Goal: Answer question/provide support: Share knowledge or assist other users

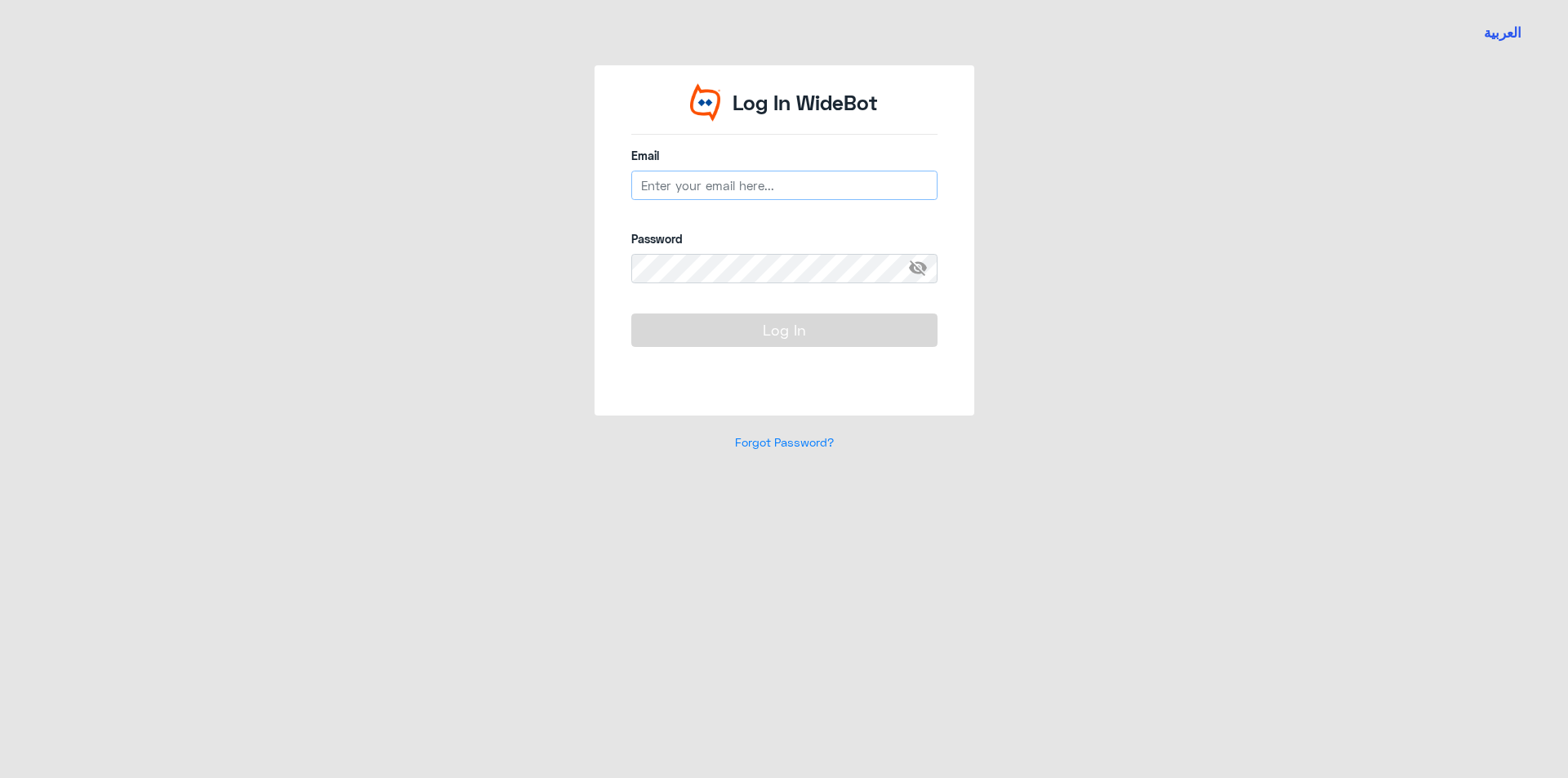
type input "[EMAIL_ADDRESS][DOMAIN_NAME]"
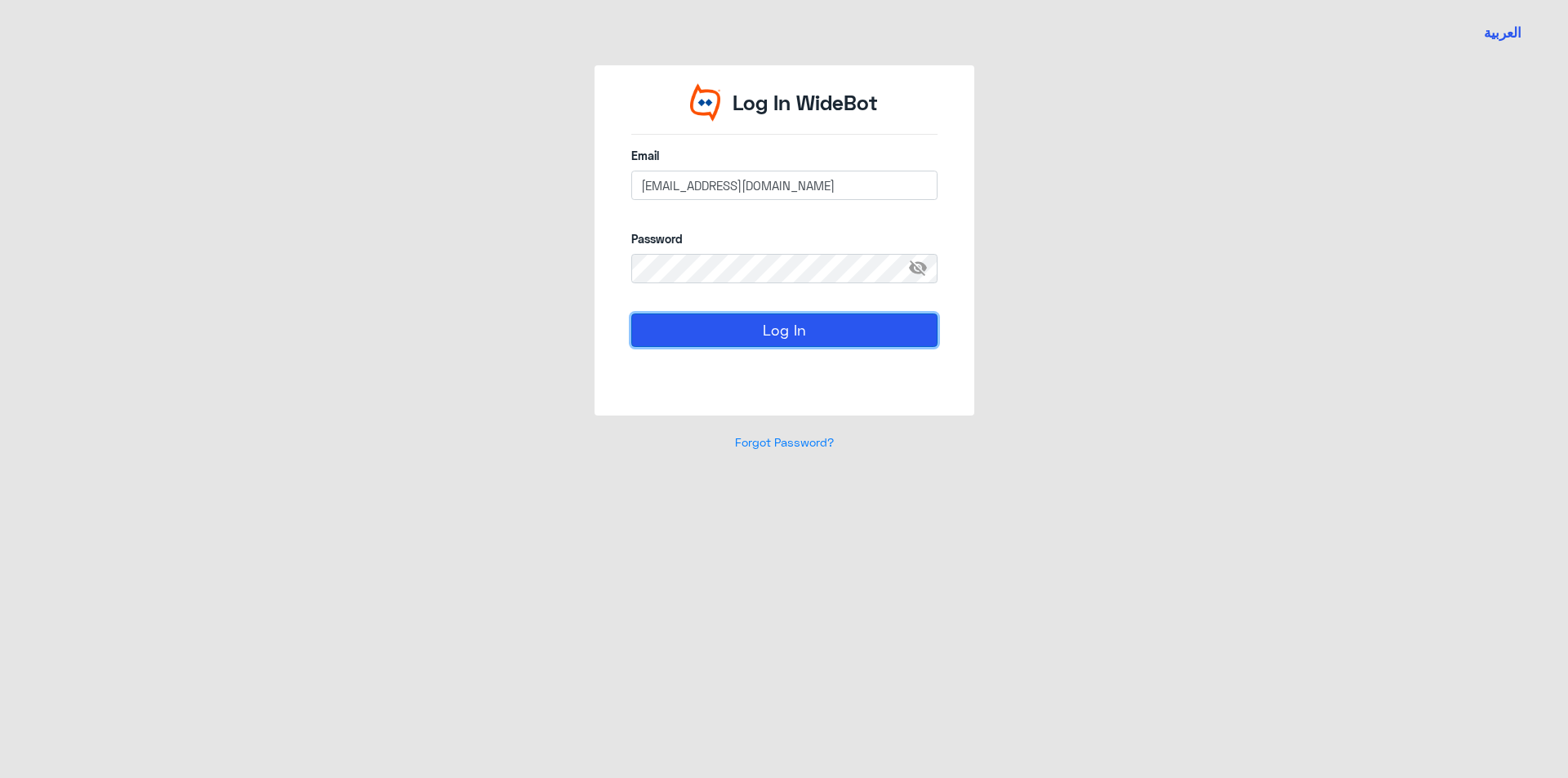
click at [750, 343] on button "Log In" at bounding box center [784, 330] width 307 height 33
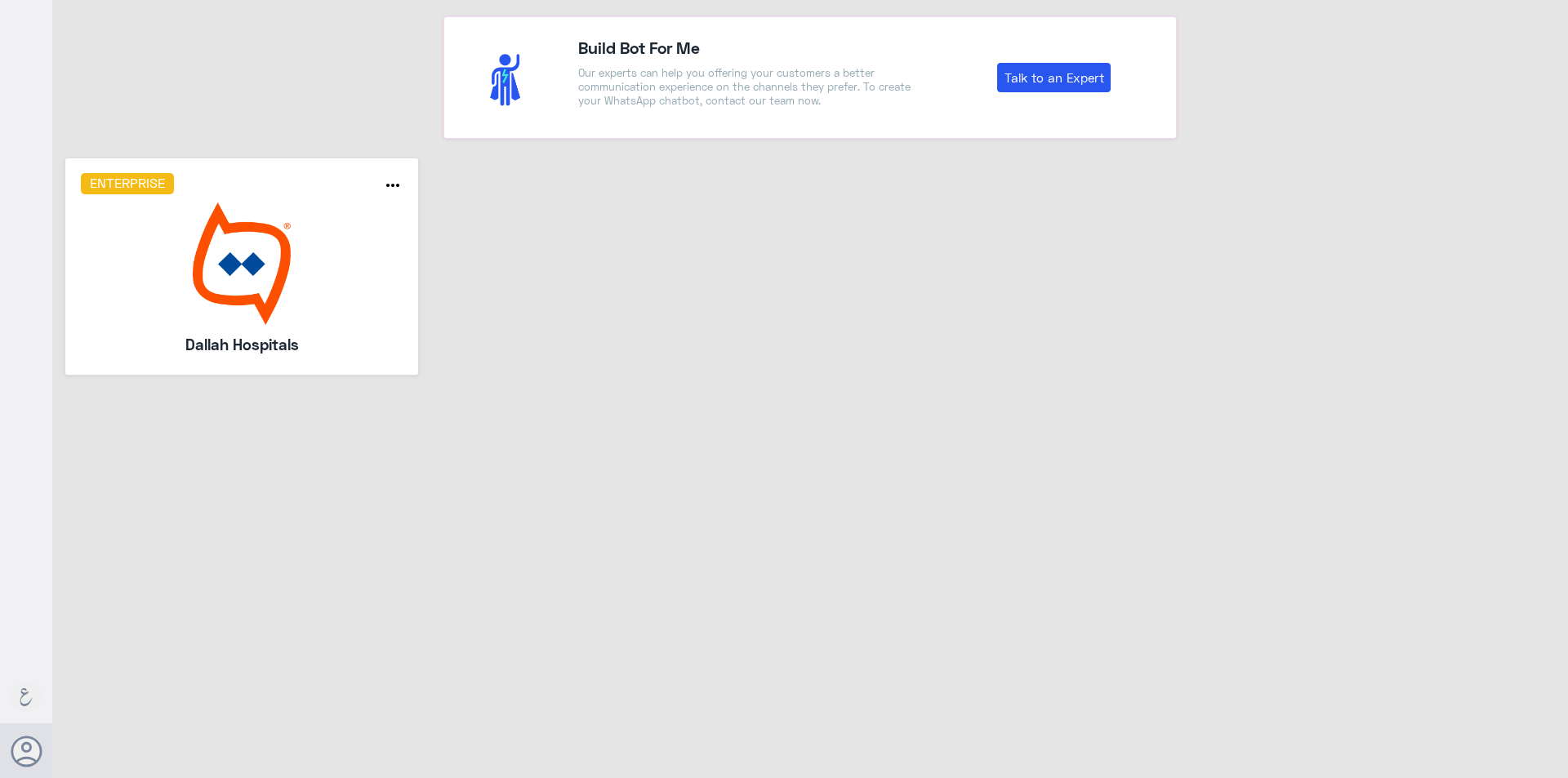
click at [235, 310] on img at bounding box center [242, 264] width 323 height 123
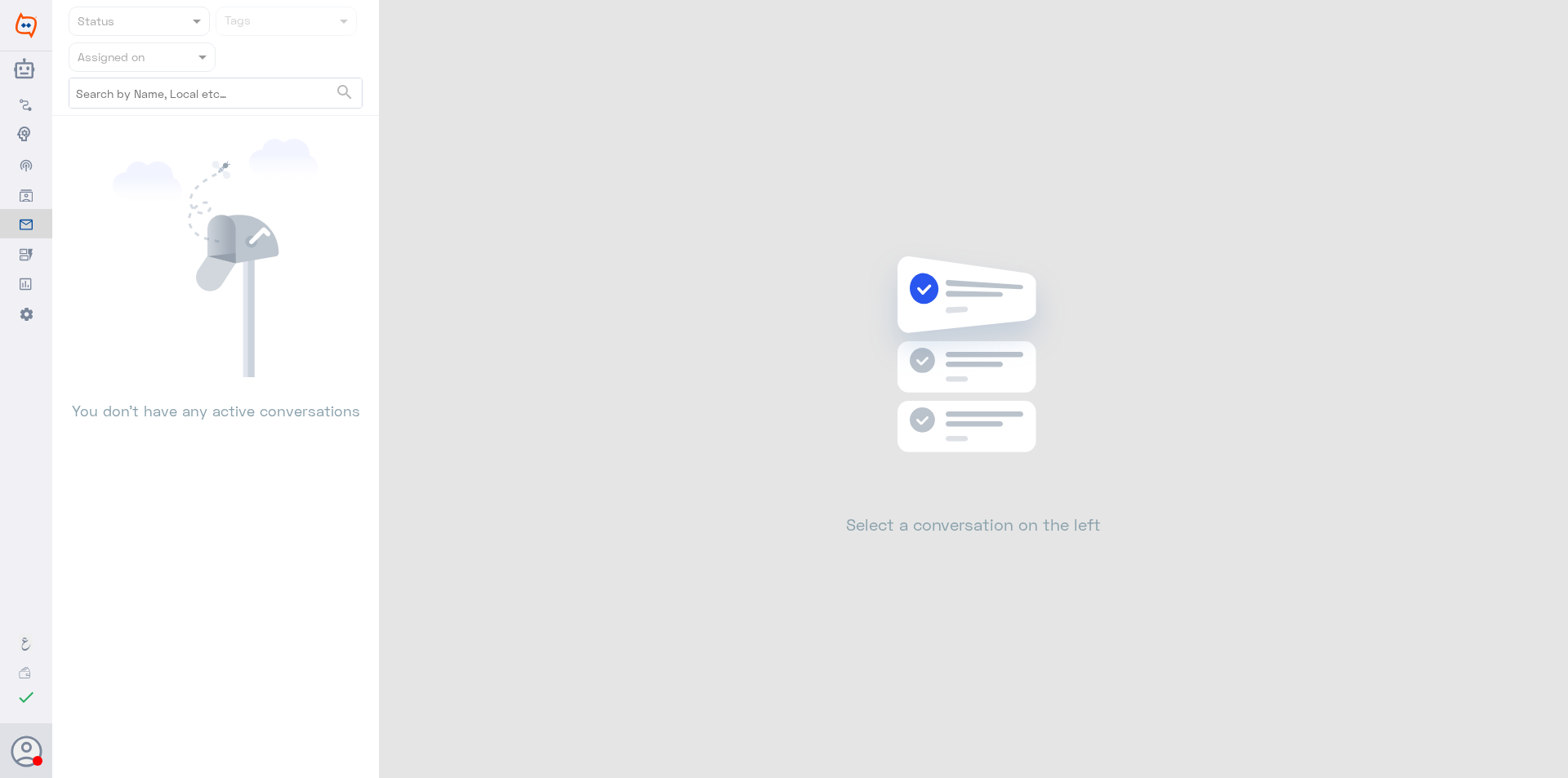
click at [129, 56] on input "text" at bounding box center [123, 56] width 90 height 19
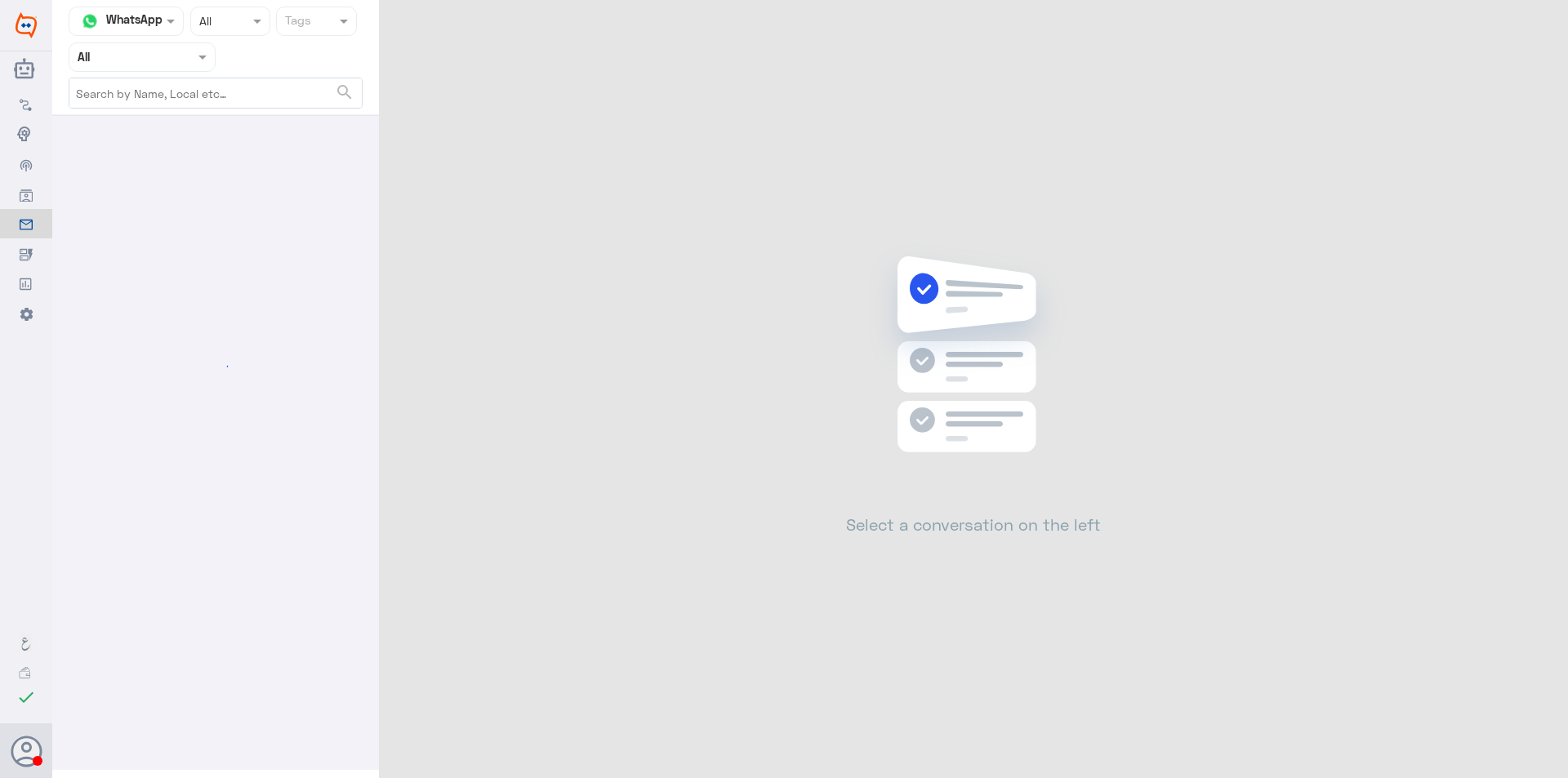
click at [129, 56] on input "text" at bounding box center [123, 56] width 90 height 19
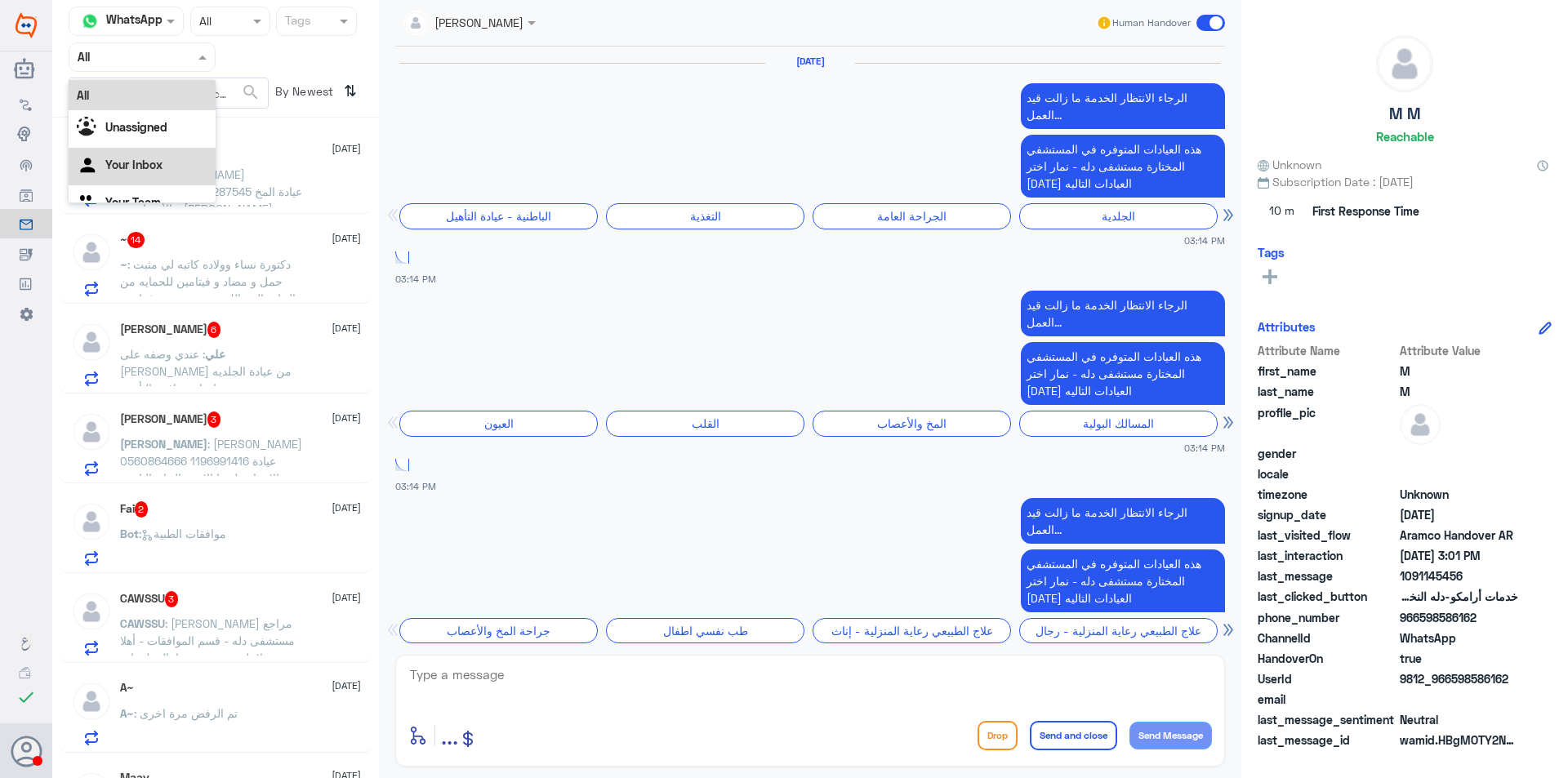
scroll to position [1758, 0]
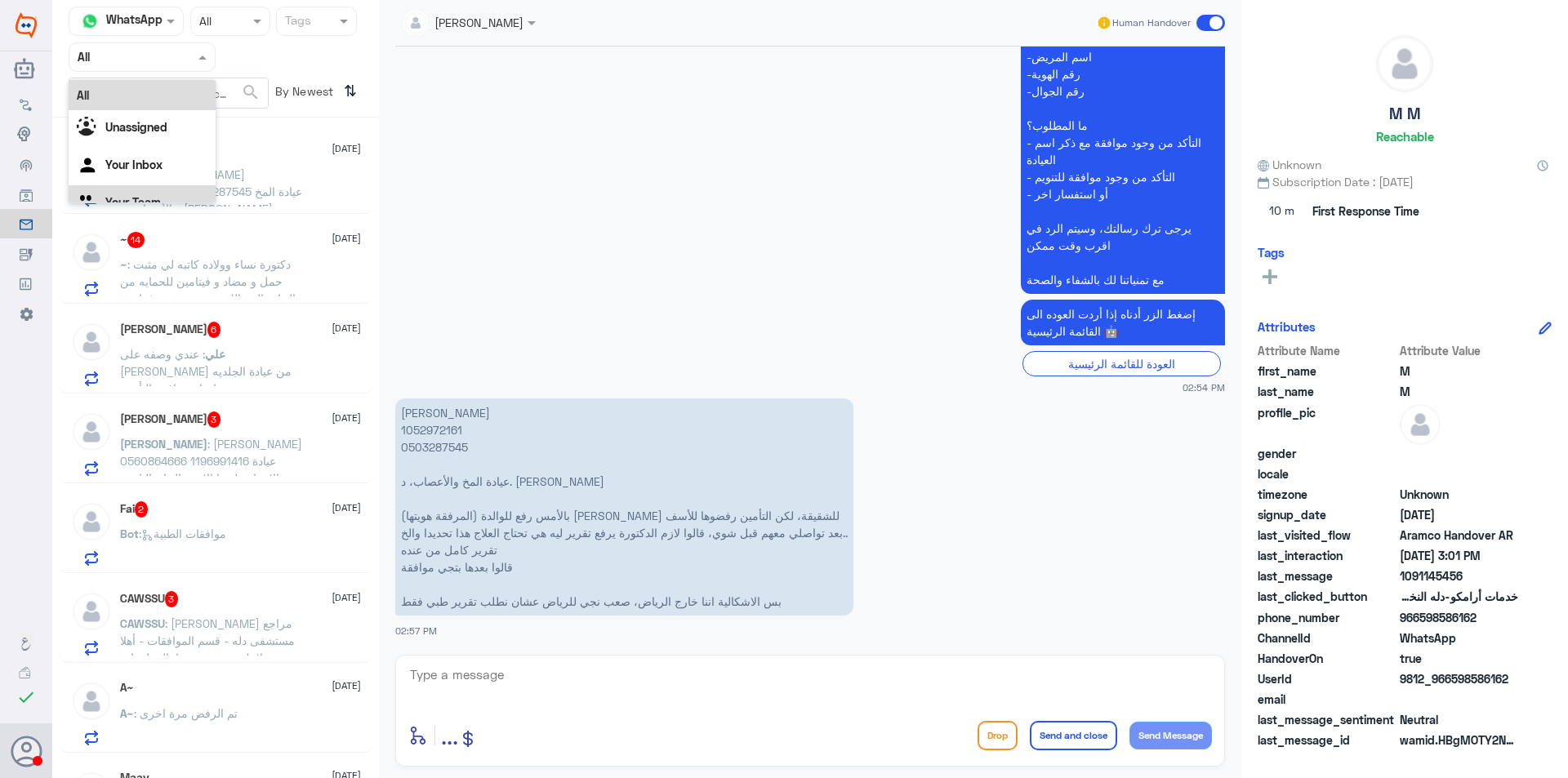
click at [176, 190] on div "Your Team" at bounding box center [142, 205] width 147 height 38
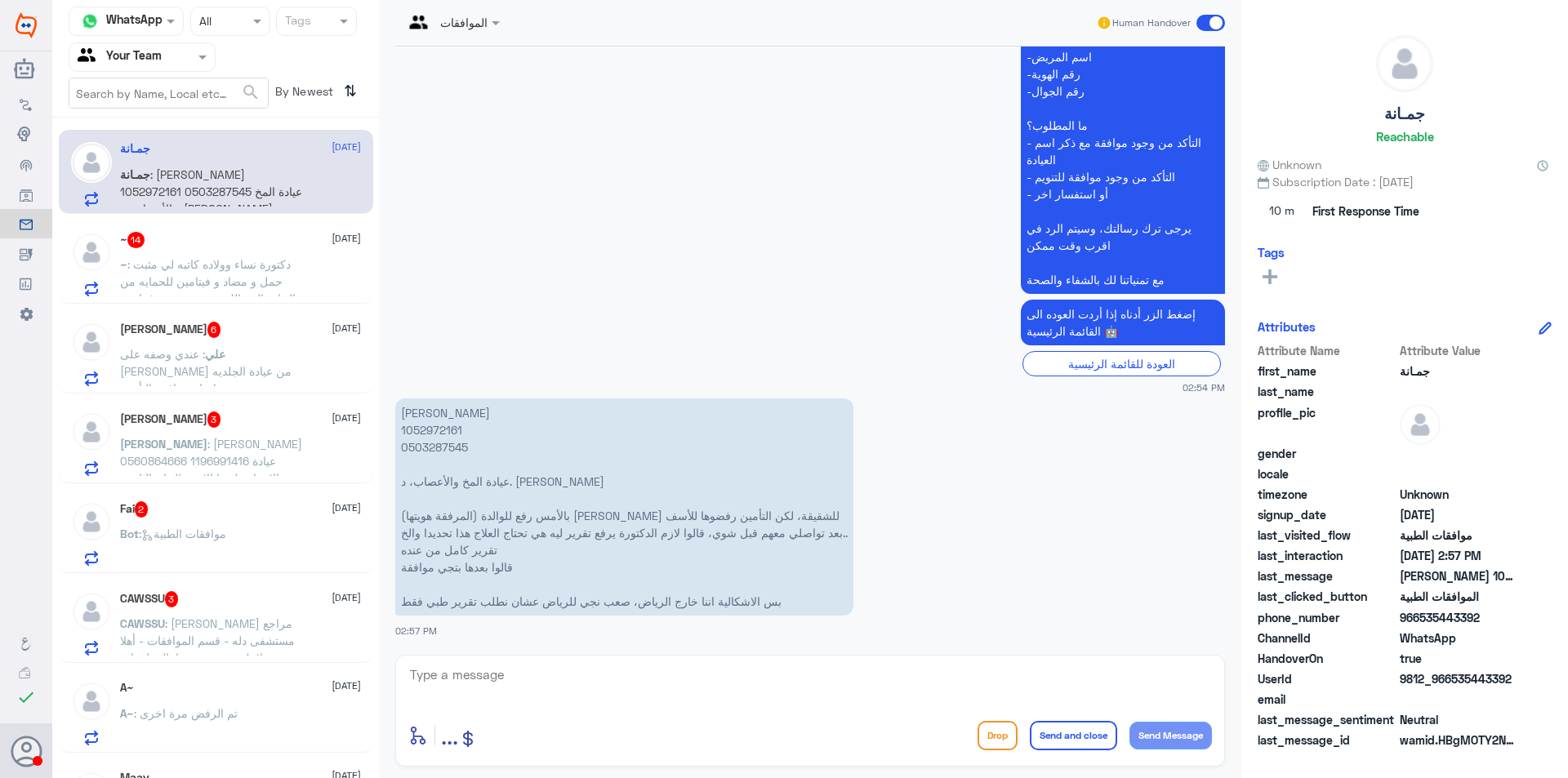
click at [294, 276] on p "~ : دكتورة نساء وولاده كاتبه لي مثبت حمل و مضاد و فيتامين للحمايه من التهاب الم…" at bounding box center [212, 276] width 184 height 41
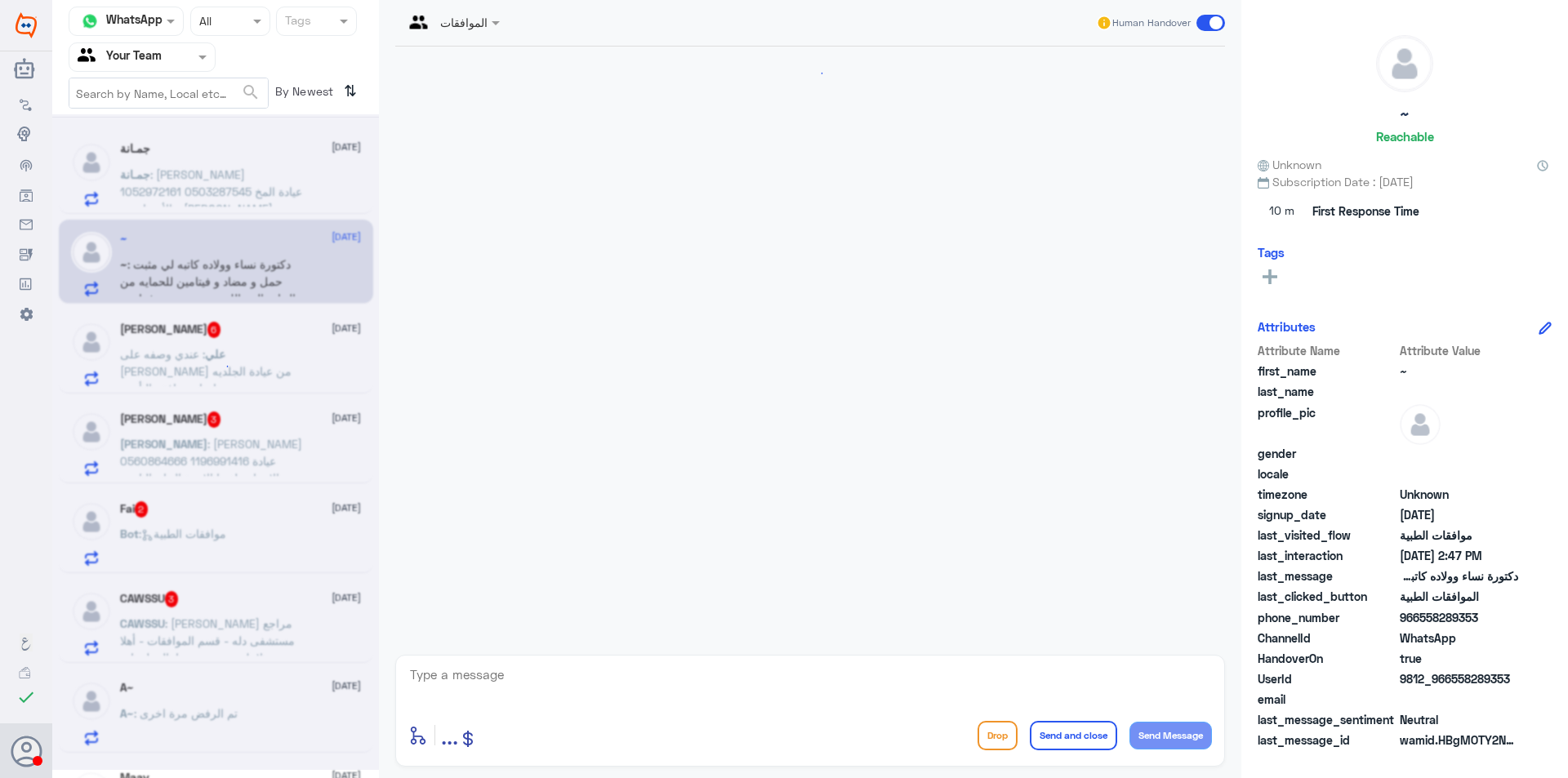
scroll to position [1664, 0]
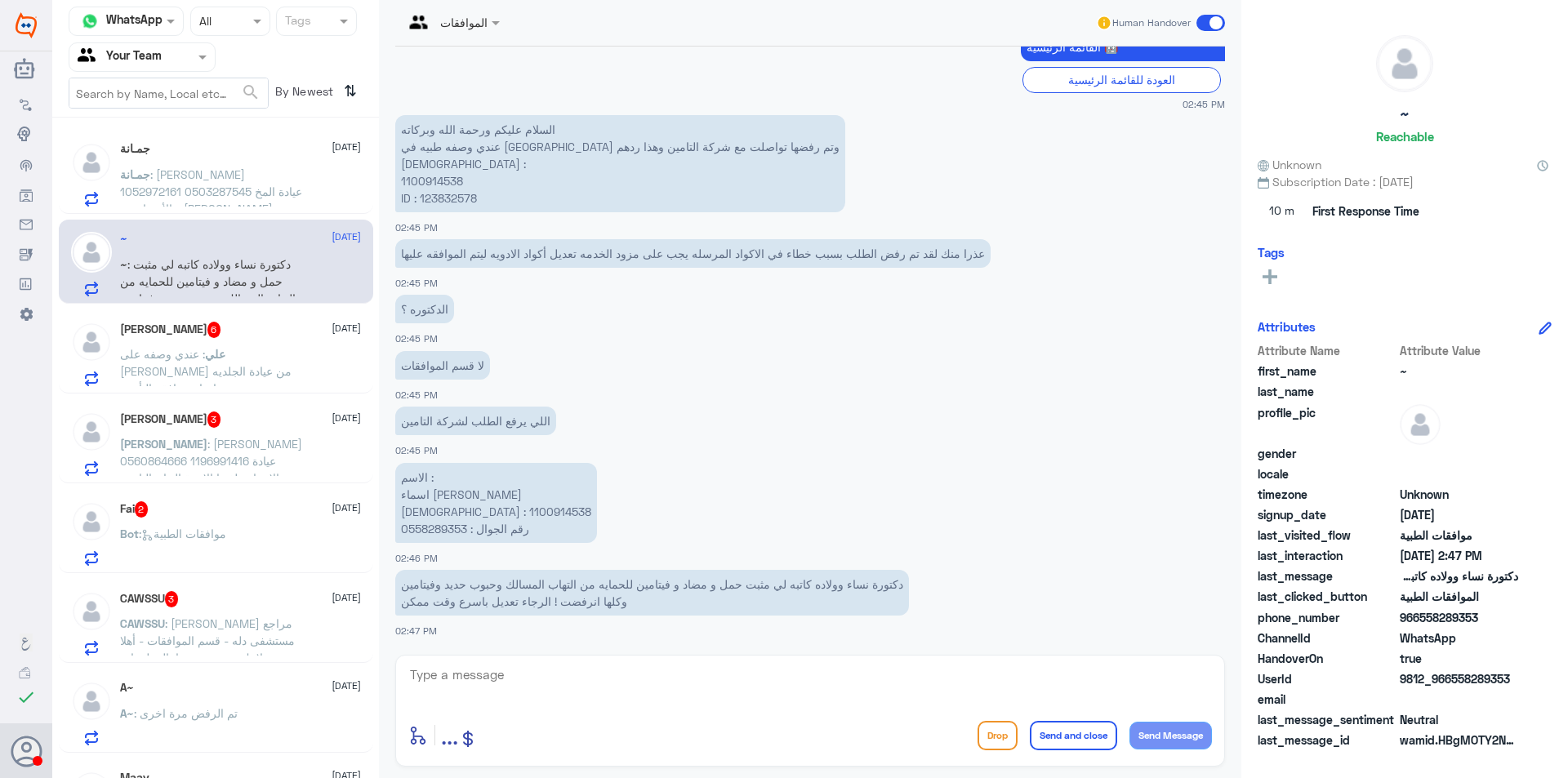
click at [227, 348] on span ": عندي وصفه على [PERSON_NAME] من عيادة الجلديه بس احتاج موافقة التأمين" at bounding box center [206, 372] width 172 height 48
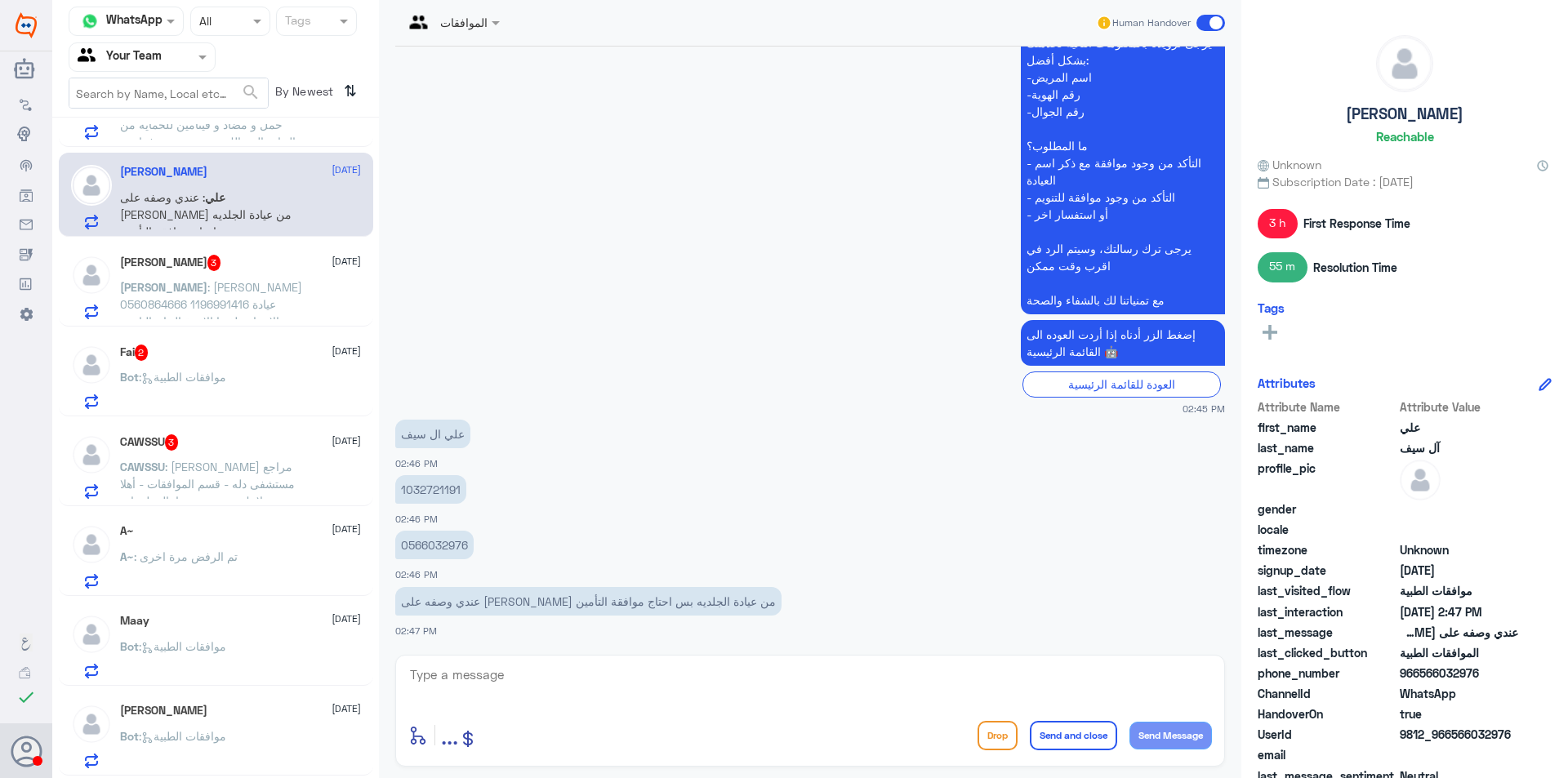
scroll to position [164, 0]
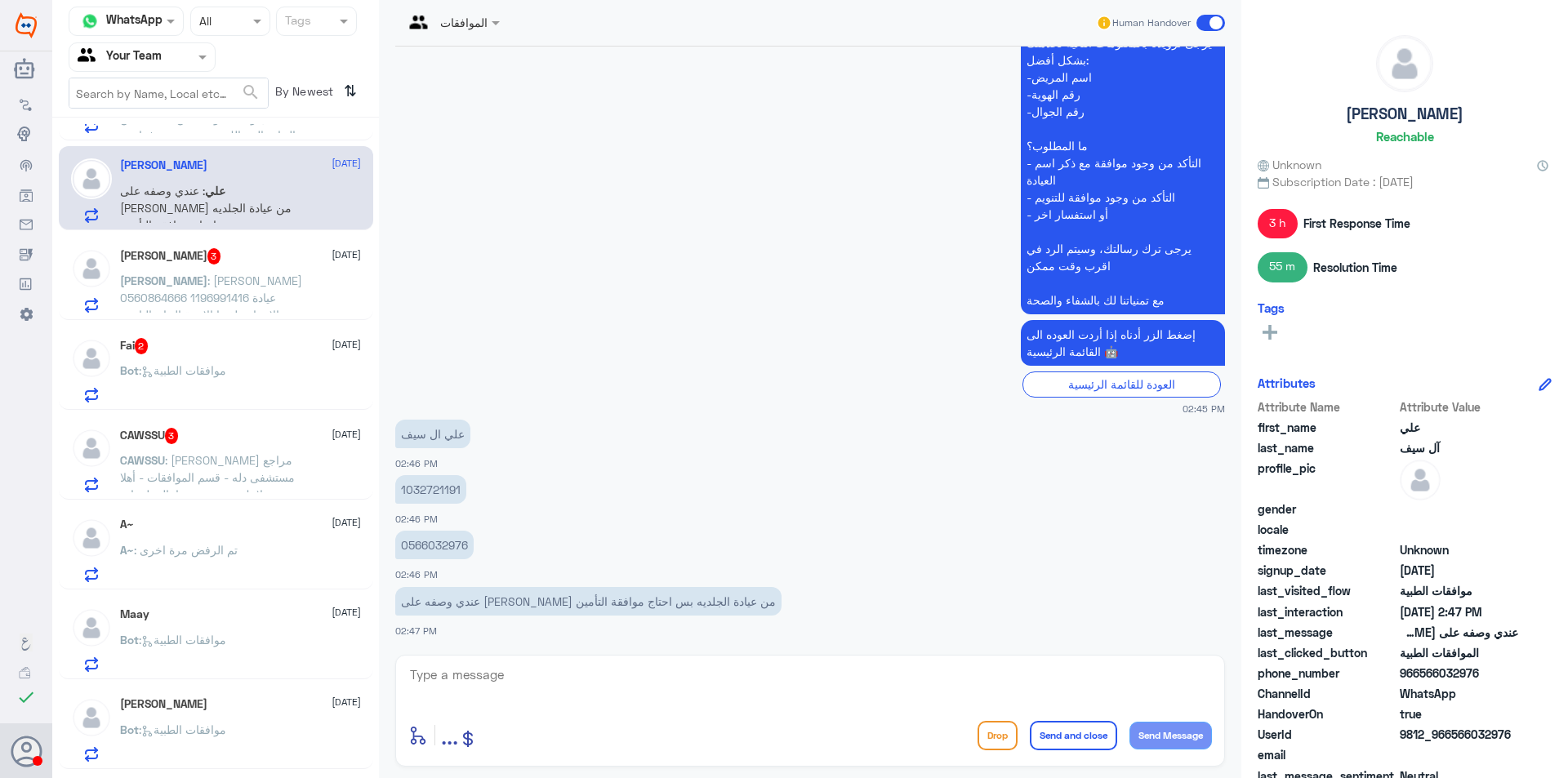
click at [244, 545] on div "A~ : تم الرفض مرة اخرى" at bounding box center [240, 563] width 241 height 37
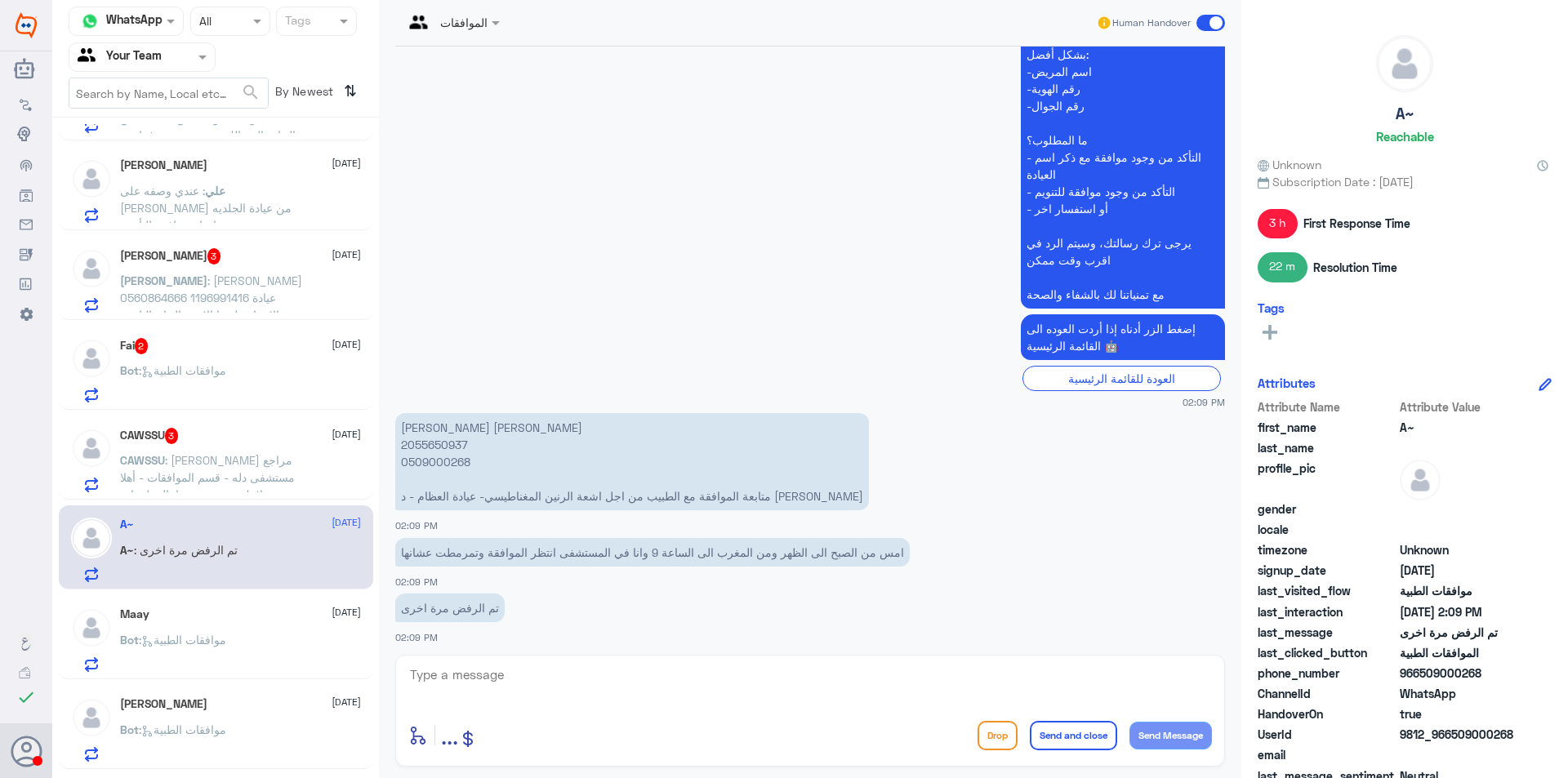
scroll to position [1557, 0]
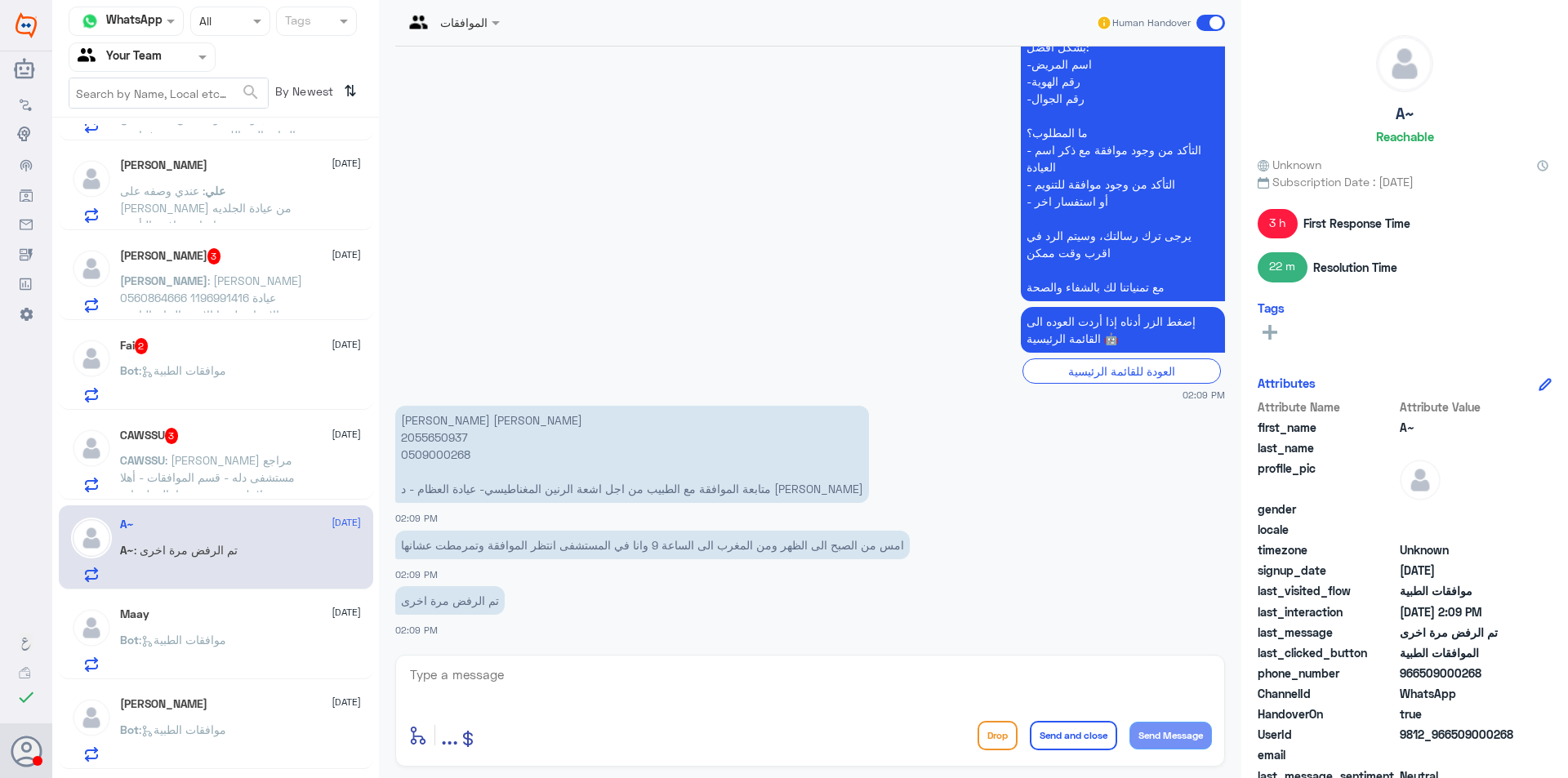
click at [254, 601] on div "Maay [DATE] Bot : موافقات الطبية" at bounding box center [216, 637] width 315 height 84
click at [271, 618] on div "Maay [DATE]" at bounding box center [240, 614] width 241 height 14
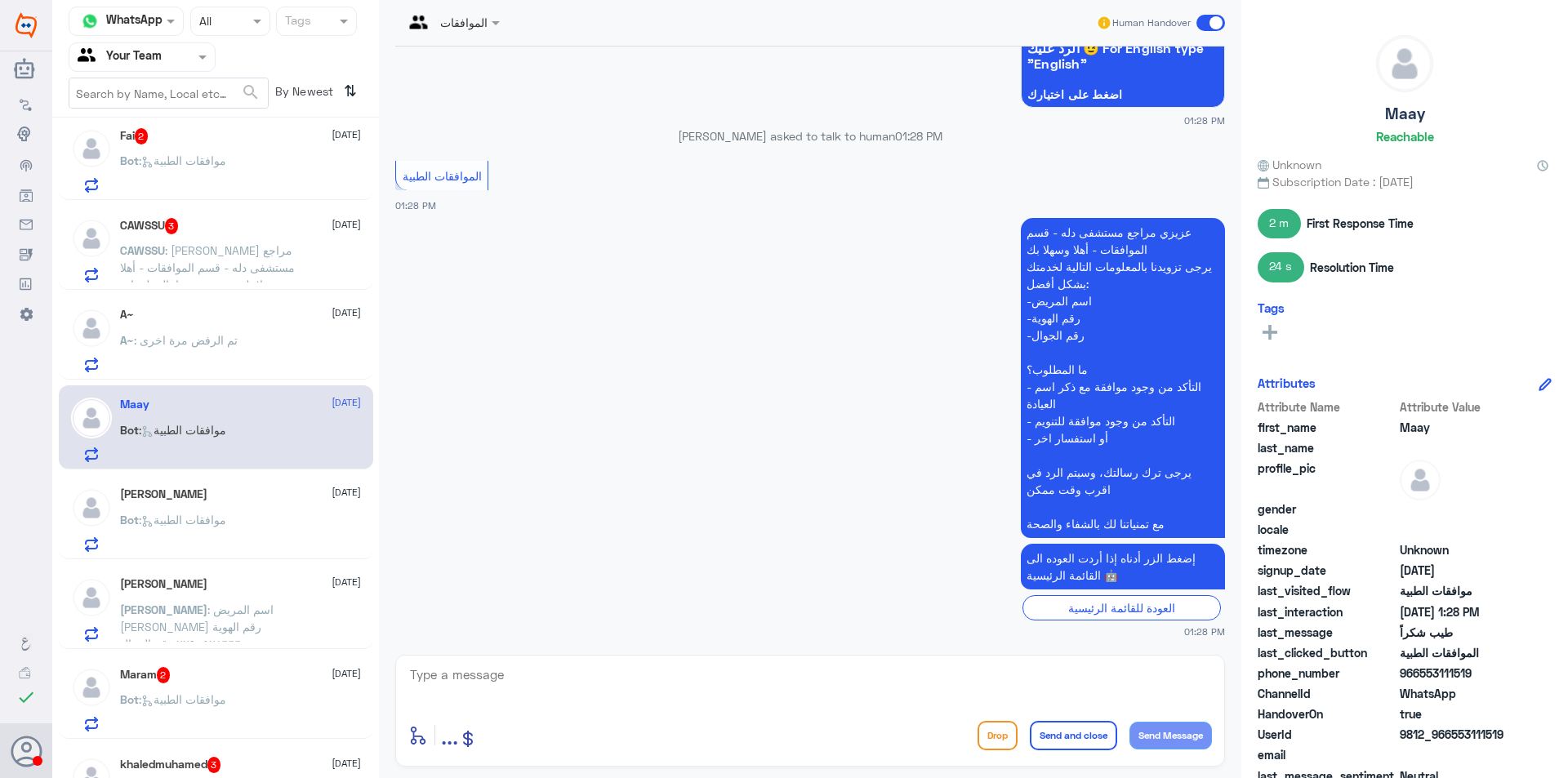
scroll to position [408, 0]
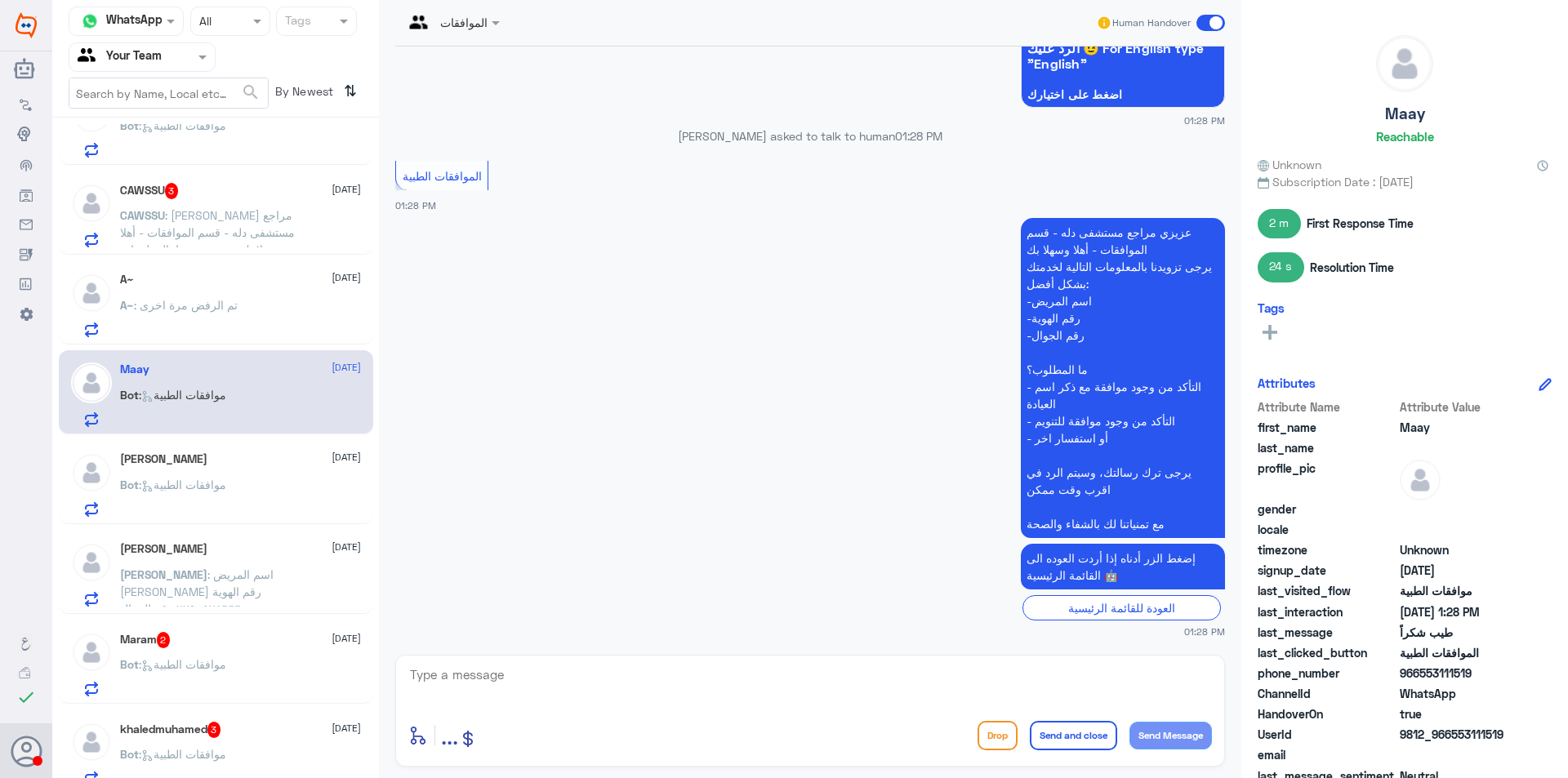
click at [296, 642] on div "Maram 2 [DATE]" at bounding box center [240, 640] width 241 height 16
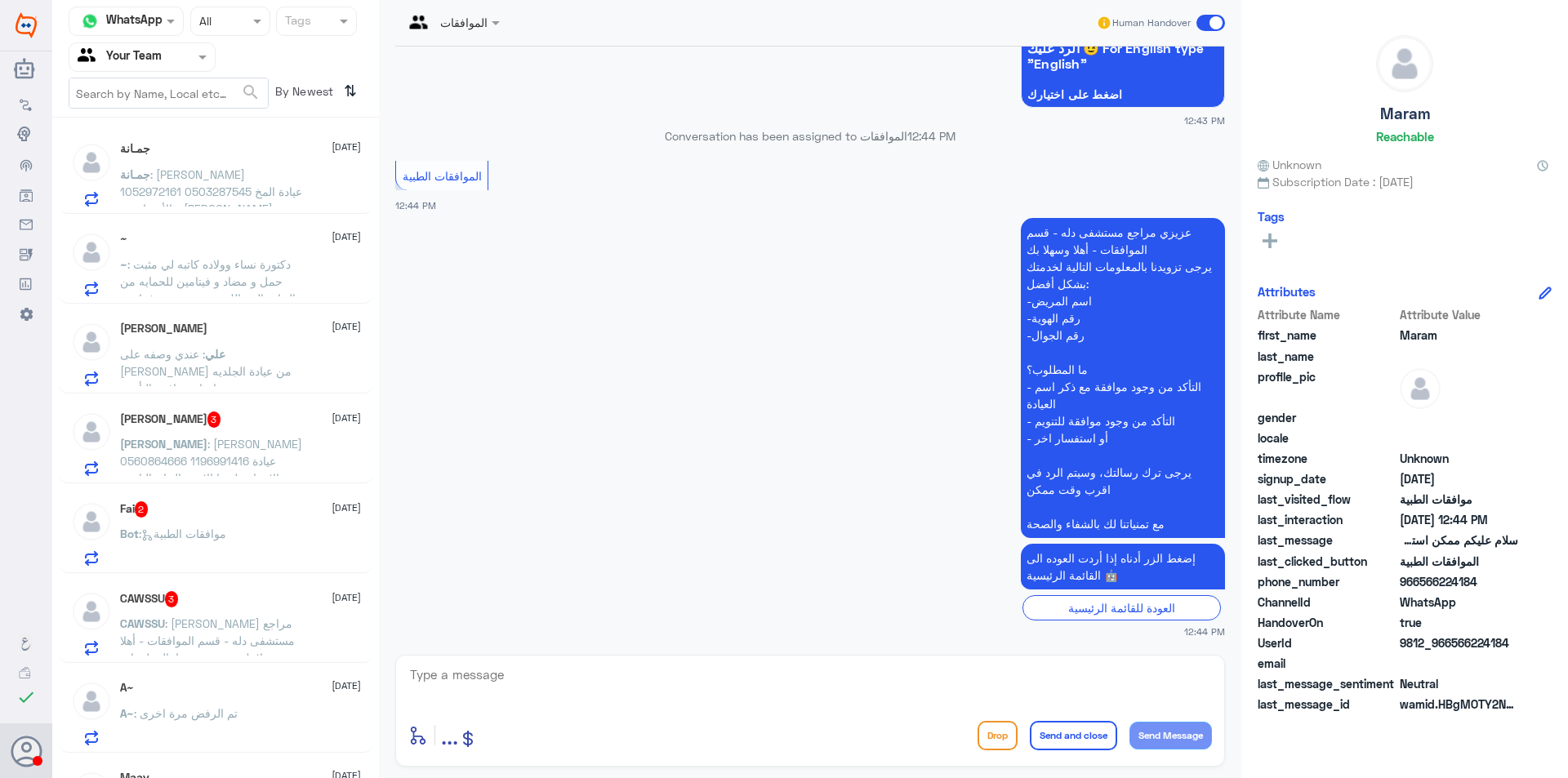
click at [265, 379] on span ": عندي وصفه على [PERSON_NAME] من عيادة الجلديه بس احتاج موافقة التأمين" at bounding box center [206, 372] width 172 height 48
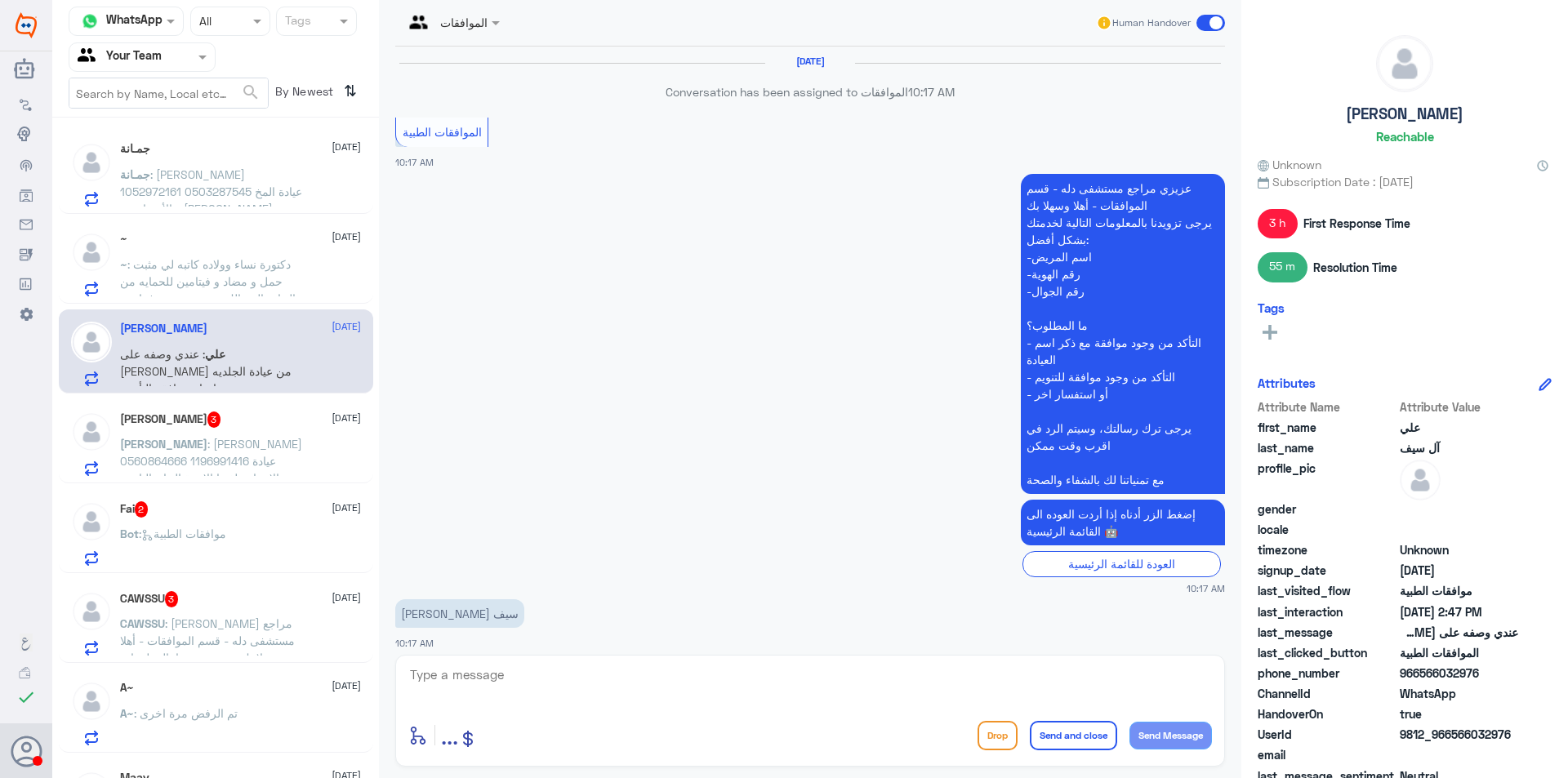
scroll to position [1291, 0]
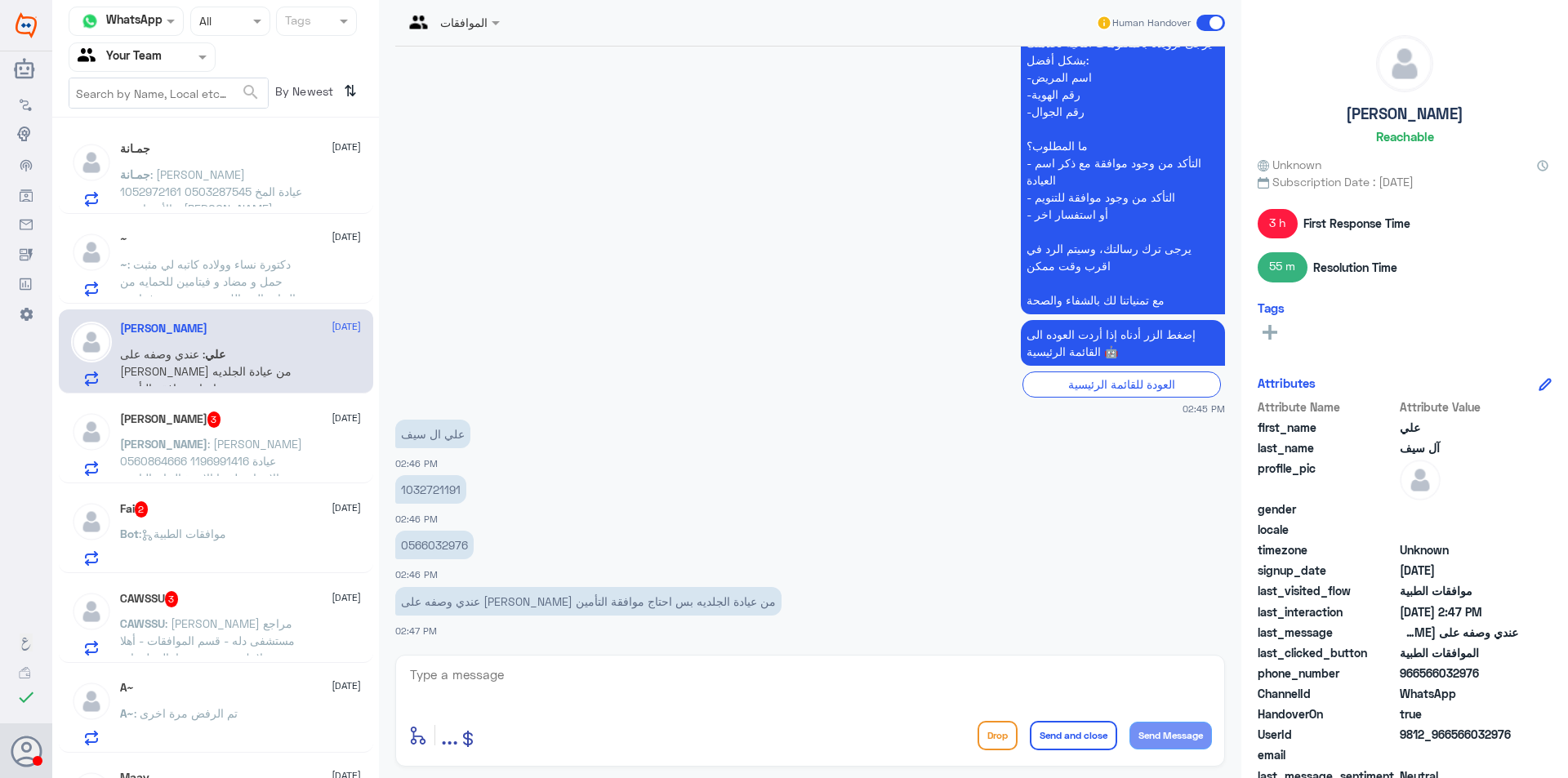
click at [427, 550] on p "0566032976" at bounding box center [434, 544] width 78 height 29
copy div "0566032976"
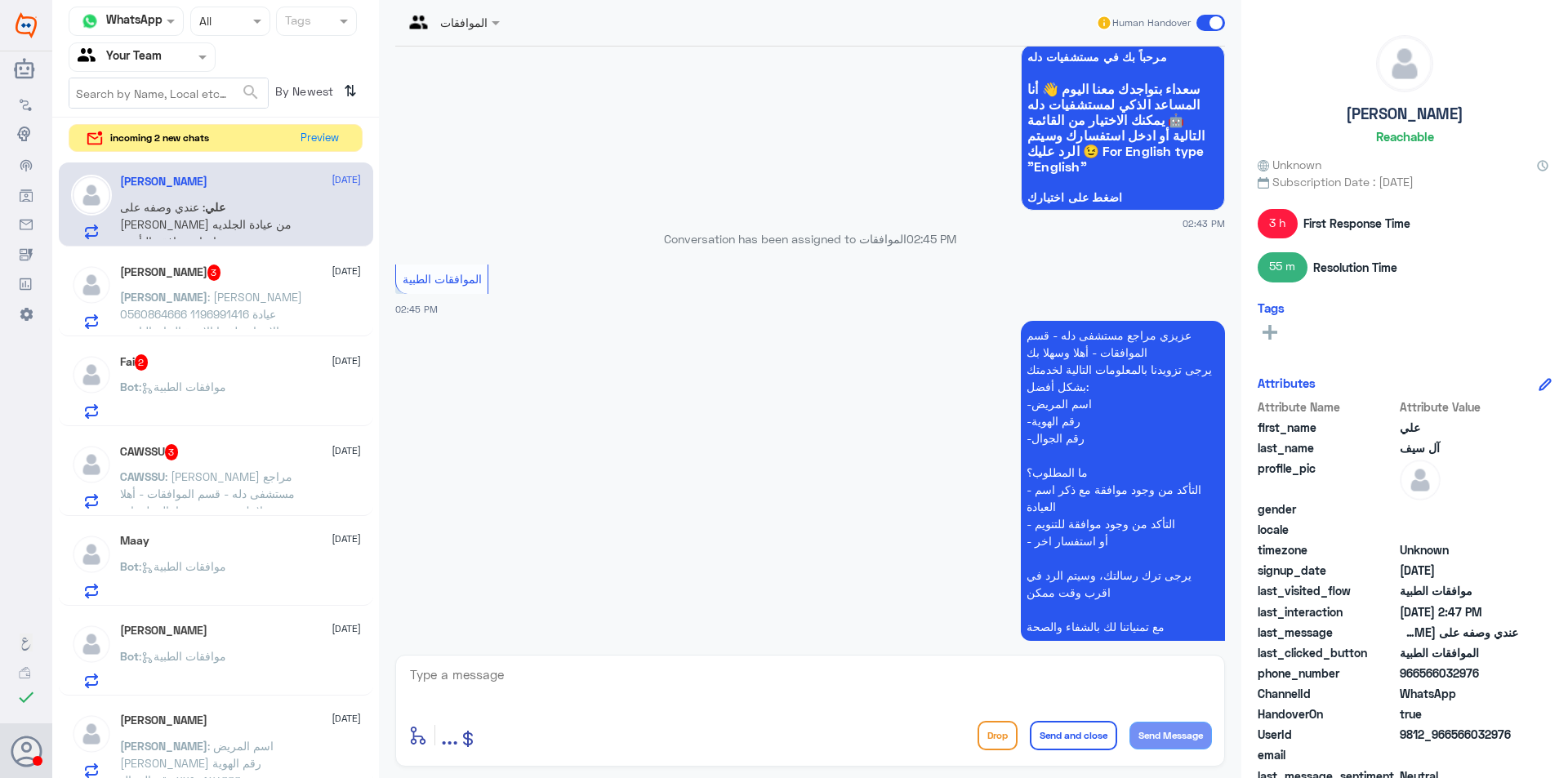
scroll to position [0, 0]
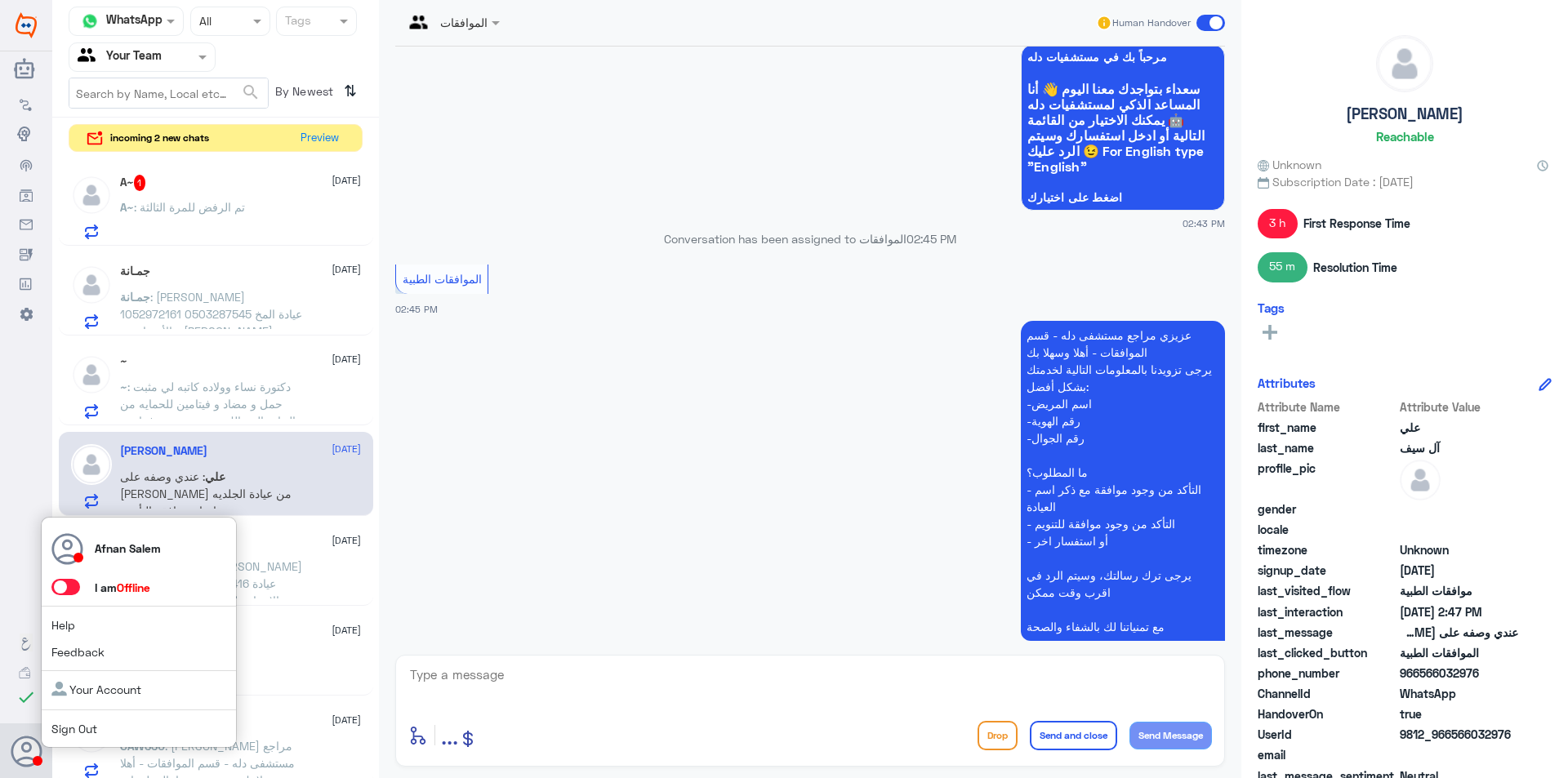
click at [74, 724] on link "Sign Out" at bounding box center [75, 729] width 46 height 14
